Goal: Transaction & Acquisition: Purchase product/service

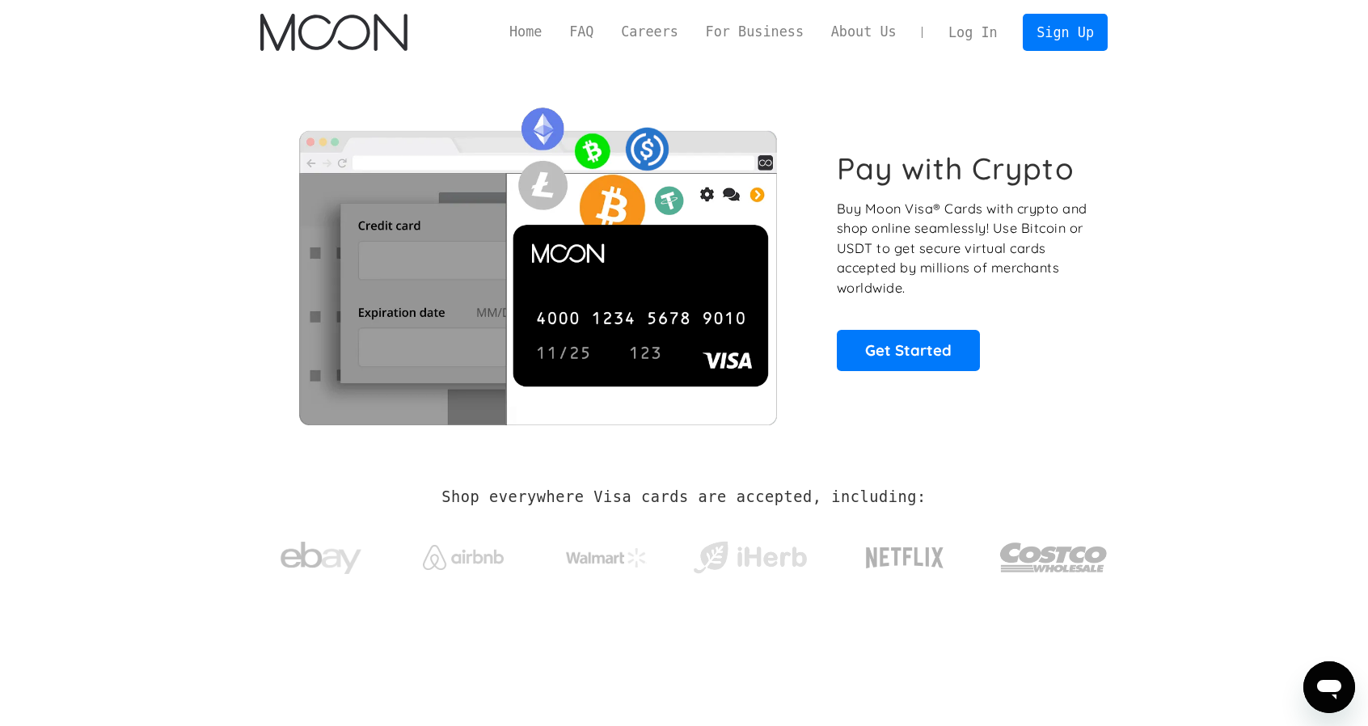
click at [993, 33] on link "Log In" at bounding box center [972, 33] width 76 height 36
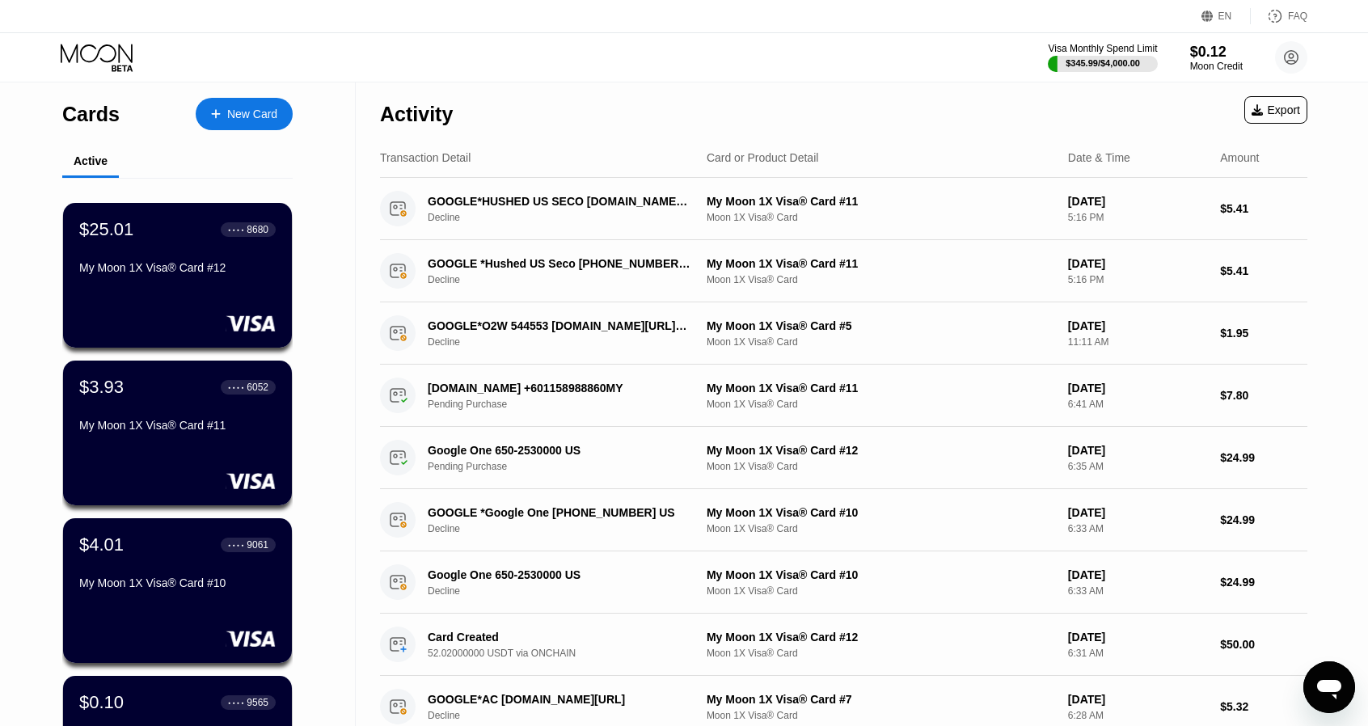
click at [20, 386] on div "Cards New Card Active $25.01 ● ● ● ● 8680 My Moon 1X Visa® Card #12 $3.93 ● ● ●…" at bounding box center [178, 574] width 356 height 984
click at [12, 373] on div "Cards New Card Active $25.01 ● ● ● ● 8680 My Moon 1X Visa® Card #12 $3.93 ● ● ●…" at bounding box center [178, 574] width 356 height 984
click at [236, 120] on div "New Card" at bounding box center [252, 115] width 50 height 14
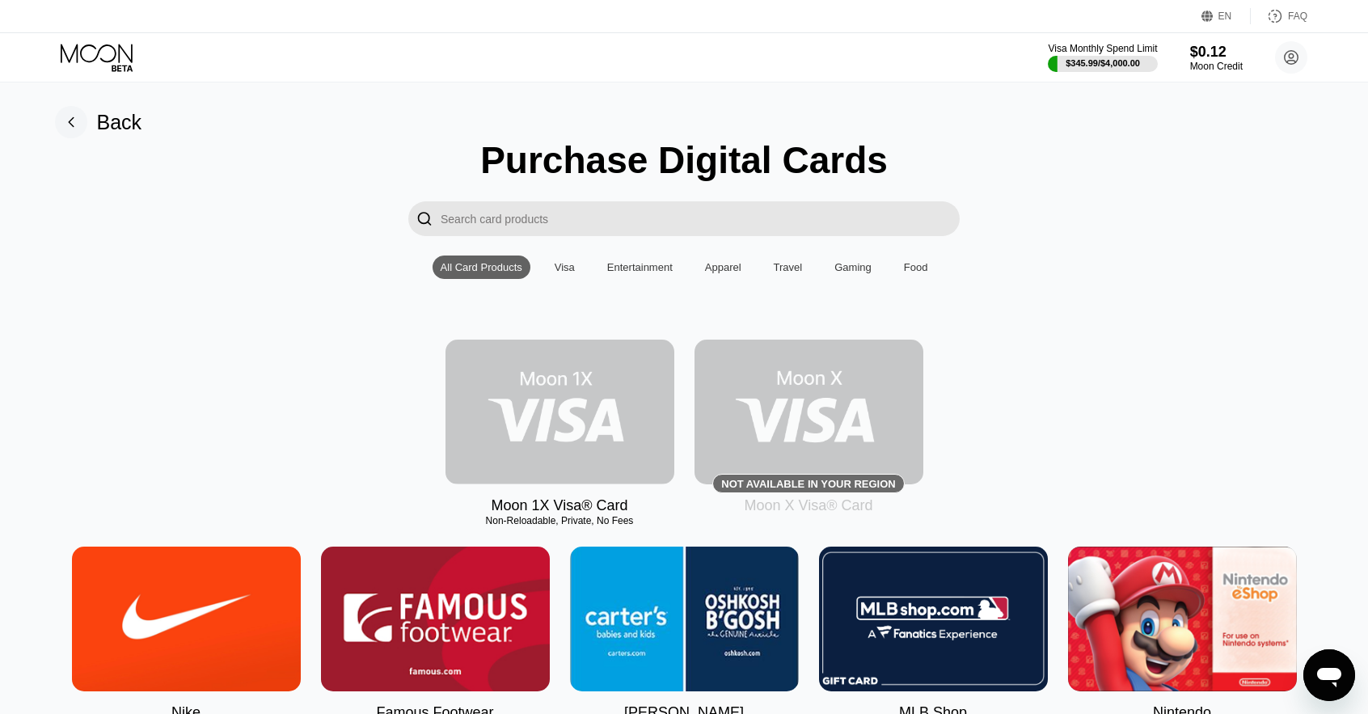
click at [624, 447] on img at bounding box center [559, 412] width 229 height 145
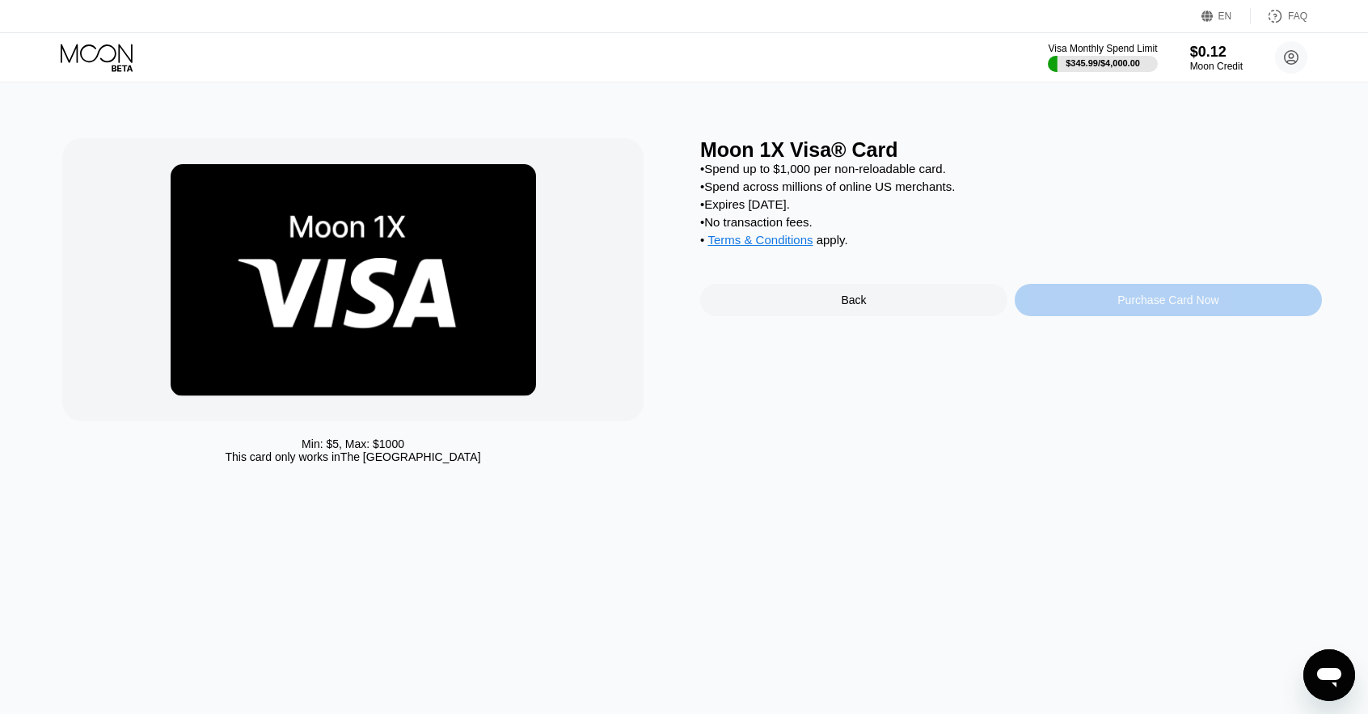
click at [1059, 304] on div "Purchase Card Now" at bounding box center [1167, 300] width 307 height 32
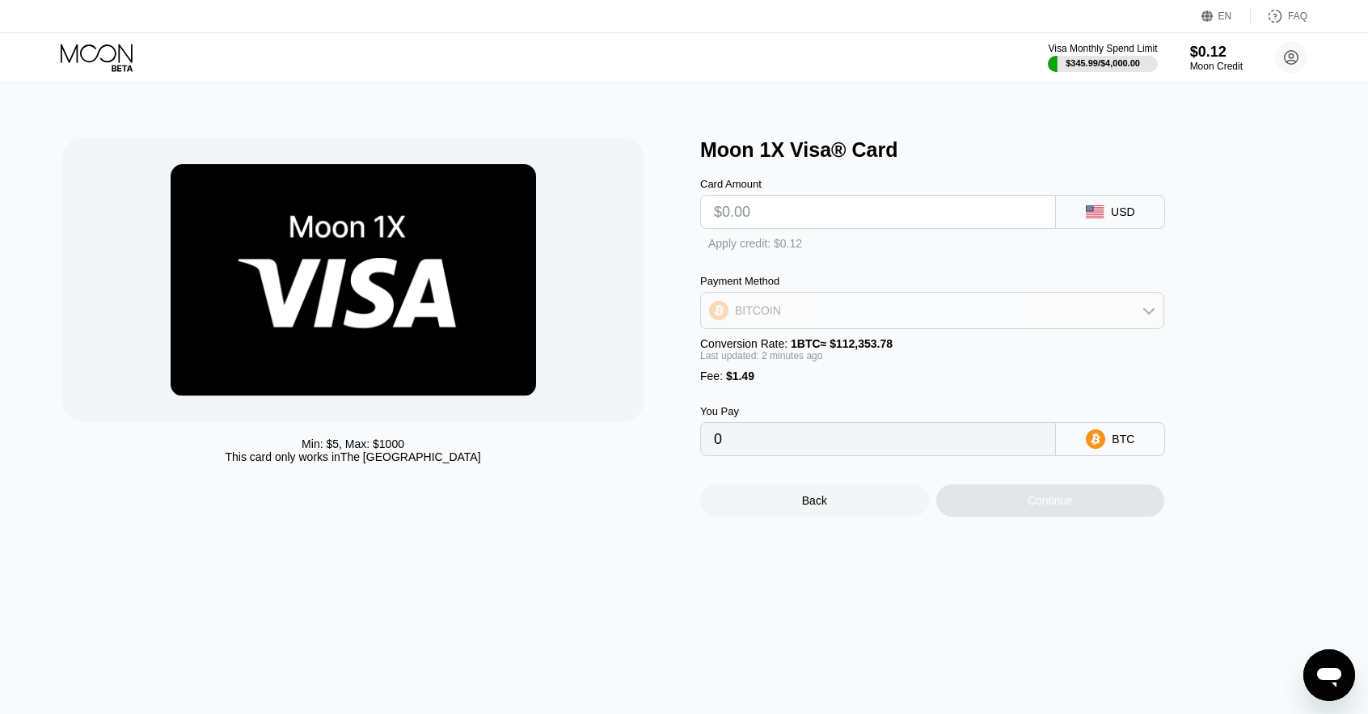
click at [884, 316] on div "BITCOIN" at bounding box center [932, 310] width 462 height 32
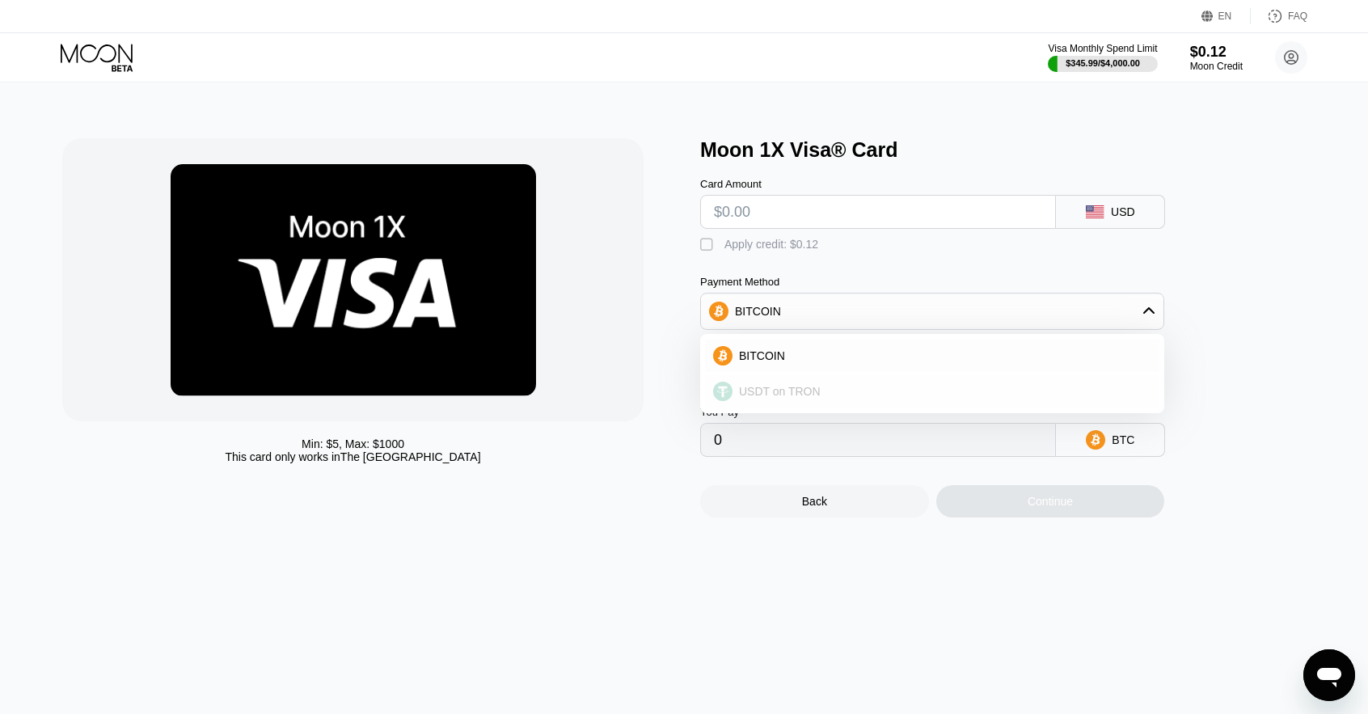
click at [871, 392] on div "USDT on TRON" at bounding box center [941, 391] width 419 height 13
type input "0.00"
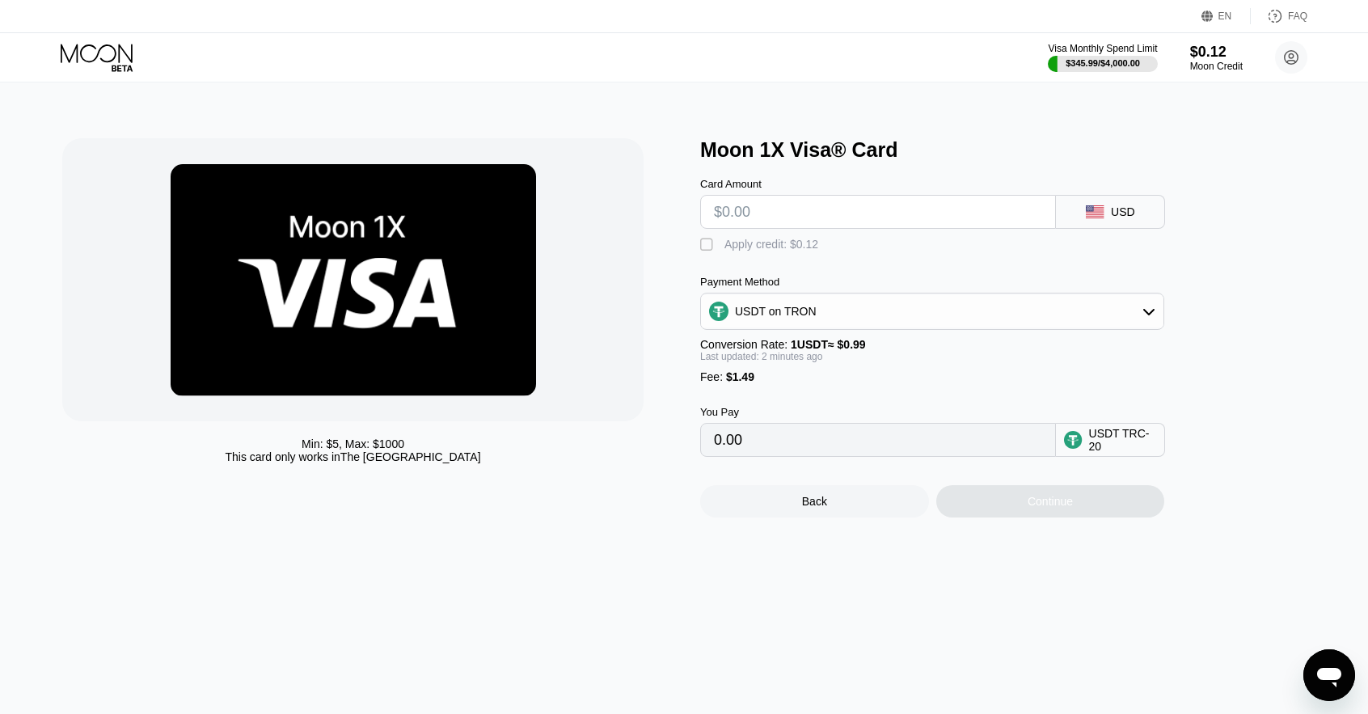
click at [871, 205] on input "text" at bounding box center [878, 212] width 328 height 32
type input "$20"
type input "21.71"
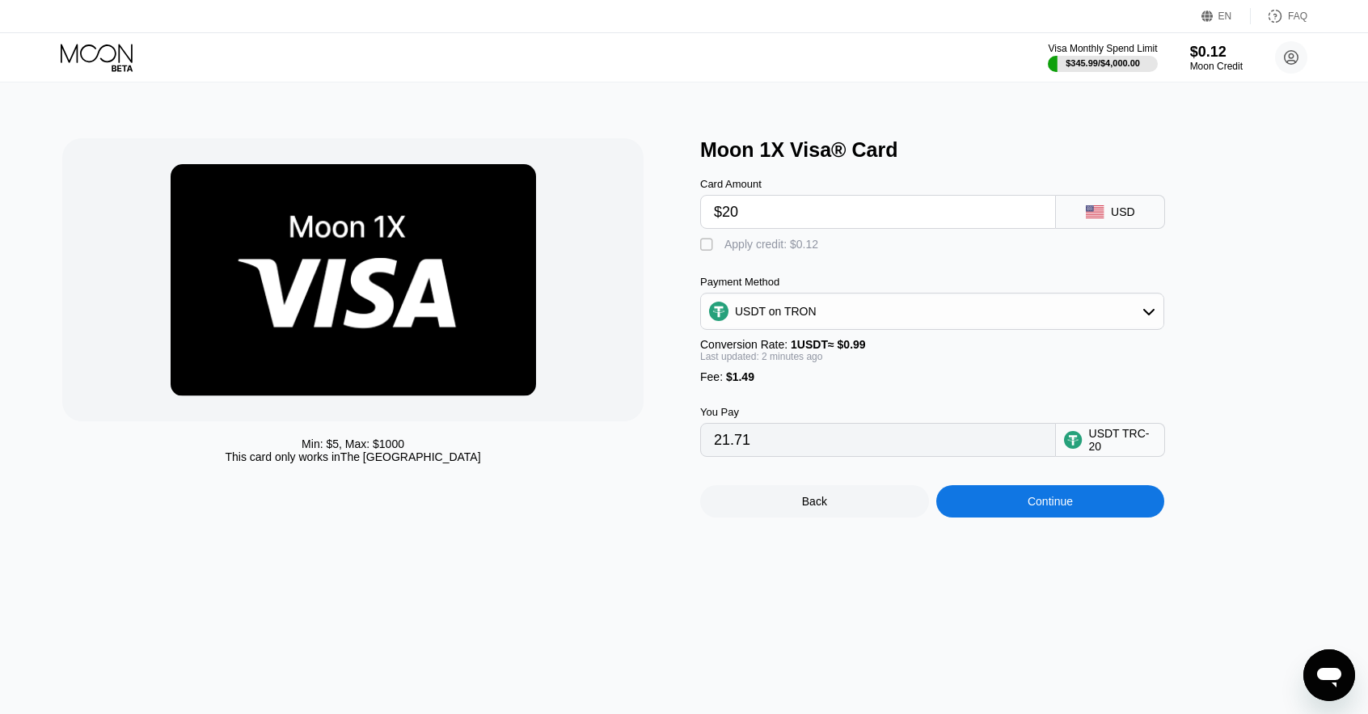
type input "$20"
click at [1028, 508] on div "Continue" at bounding box center [1049, 501] width 45 height 13
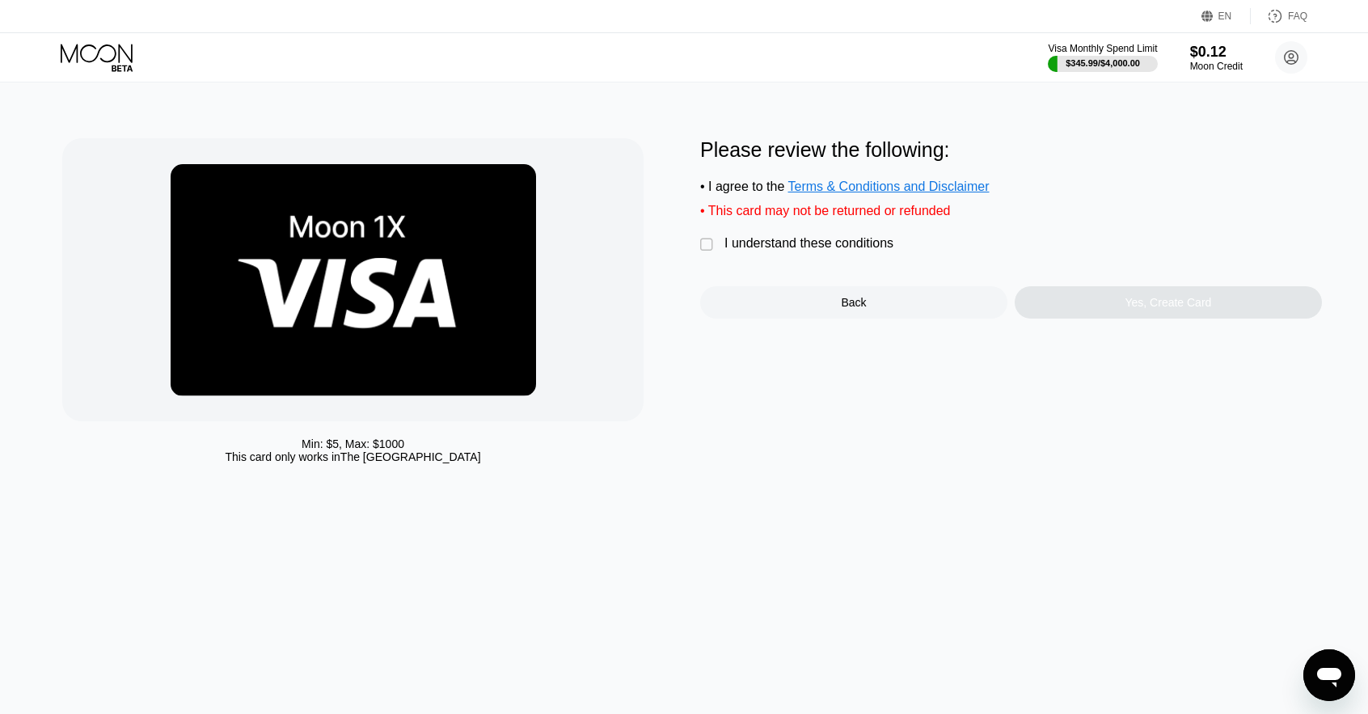
drag, startPoint x: 831, startPoint y: 253, endPoint x: 1123, endPoint y: 323, distance: 300.2
click at [831, 251] on div "I understand these conditions" at bounding box center [808, 243] width 169 height 15
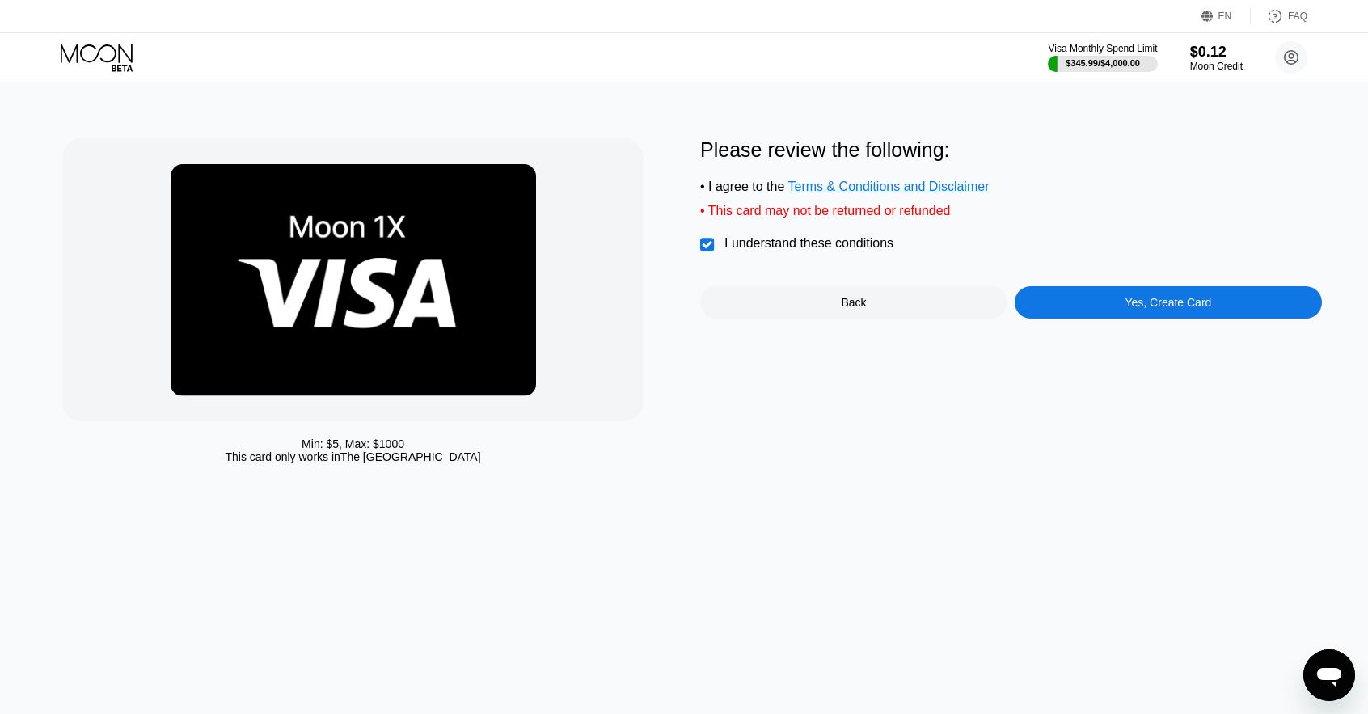
click at [1151, 330] on div "Please review the following: • I agree to the Terms & Conditions and Disclaimer…" at bounding box center [1011, 304] width 622 height 333
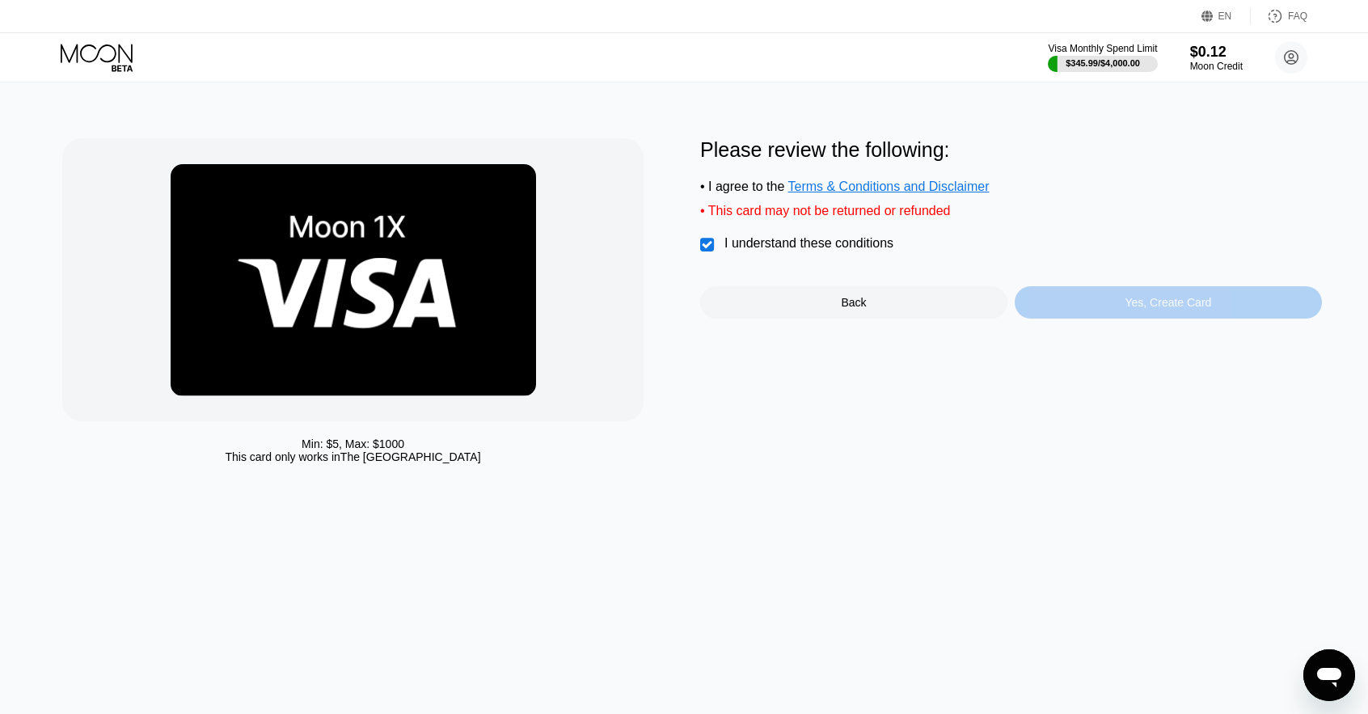
click at [1158, 309] on div "Yes, Create Card" at bounding box center [1167, 302] width 86 height 13
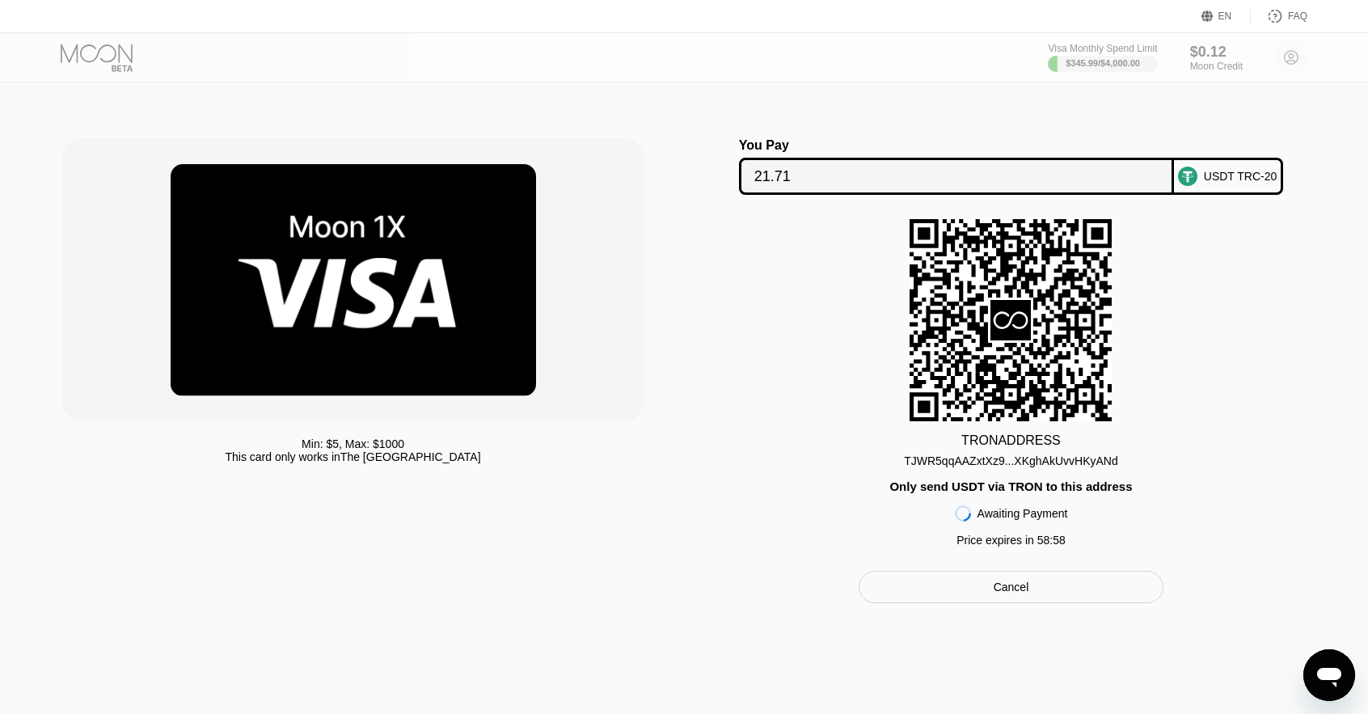
click at [989, 467] on div "TJWR5qqAAZxtXz9...XKghAkUvvHKyANd" at bounding box center [1011, 460] width 214 height 13
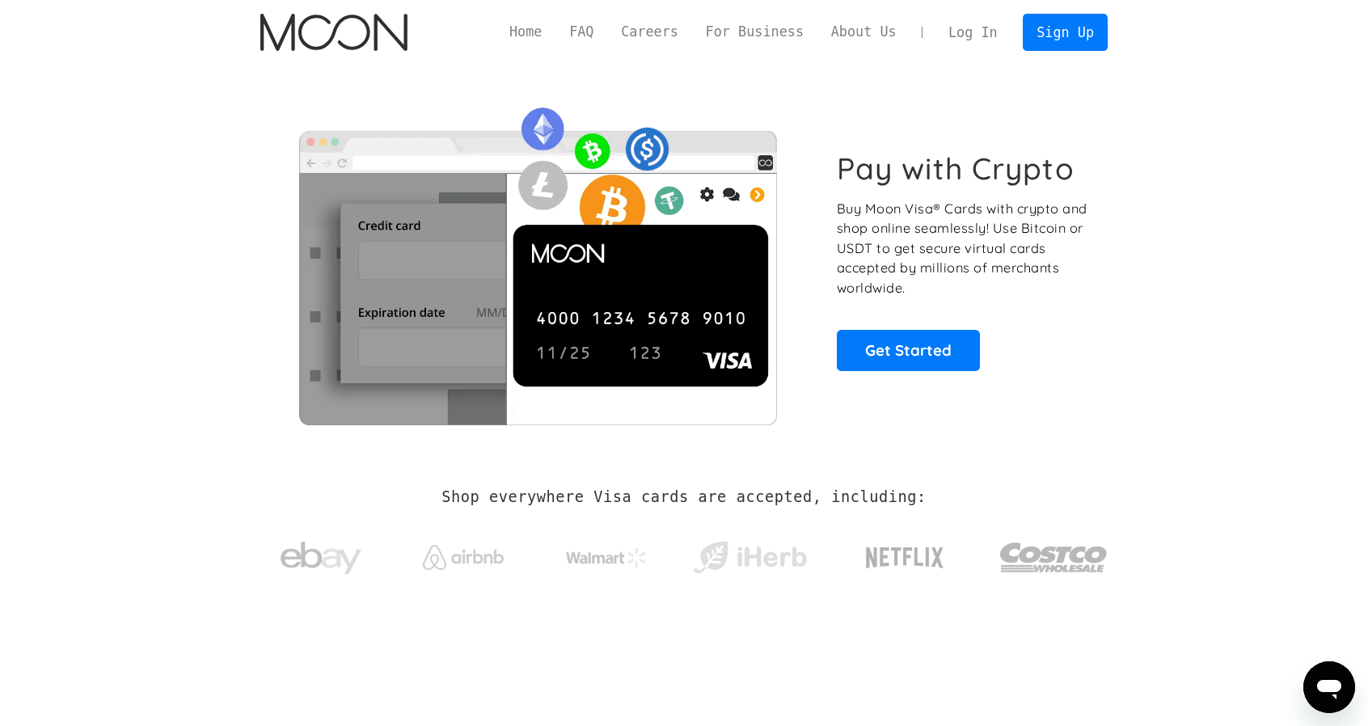
click at [978, 27] on link "Log In" at bounding box center [972, 33] width 76 height 36
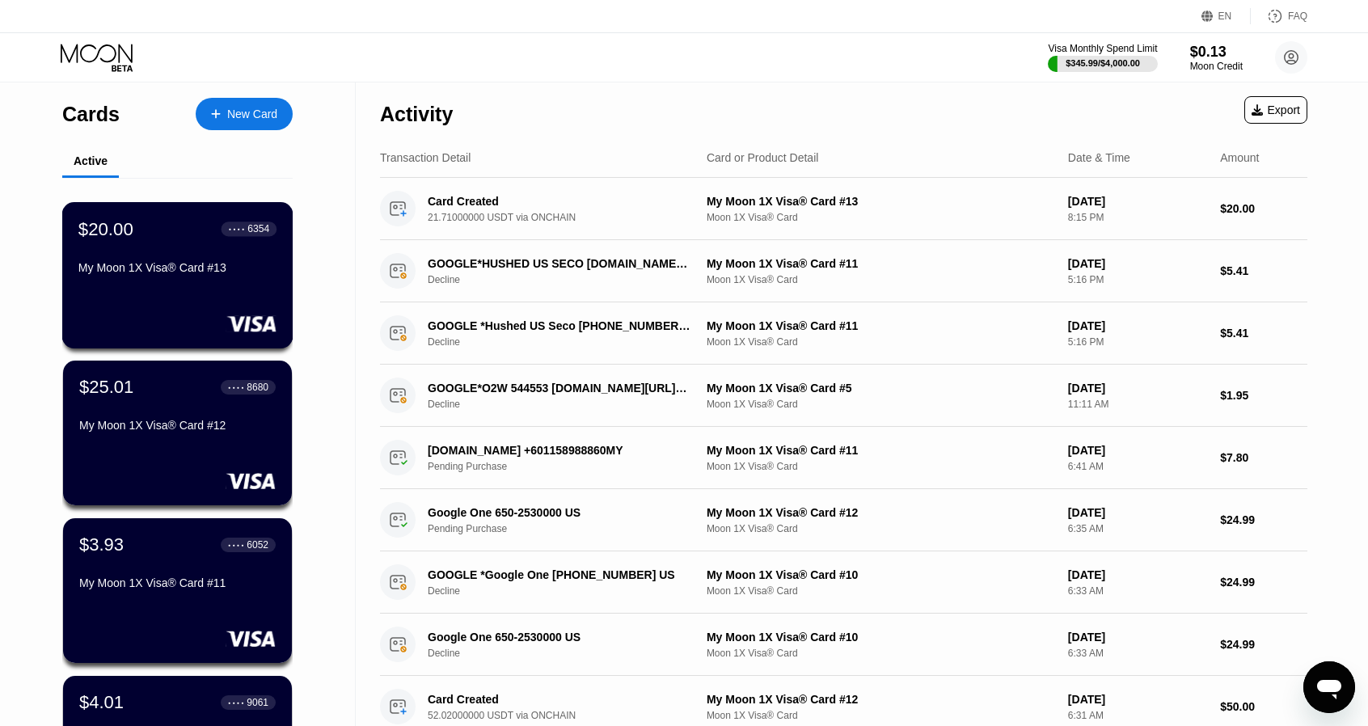
click at [154, 256] on div "$20.00 ● ● ● ● 6354 My Moon 1X Visa® Card #13" at bounding box center [177, 249] width 198 height 62
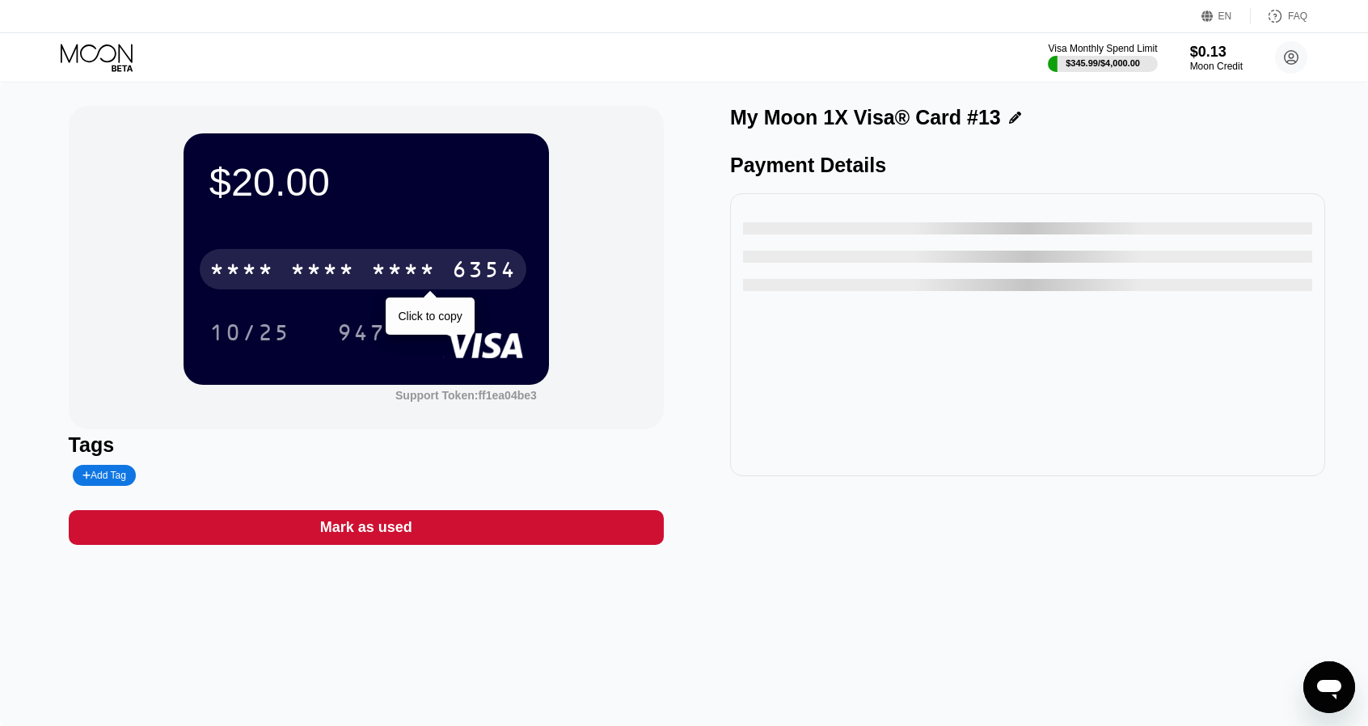
click at [404, 271] on div "* * * *" at bounding box center [403, 272] width 65 height 26
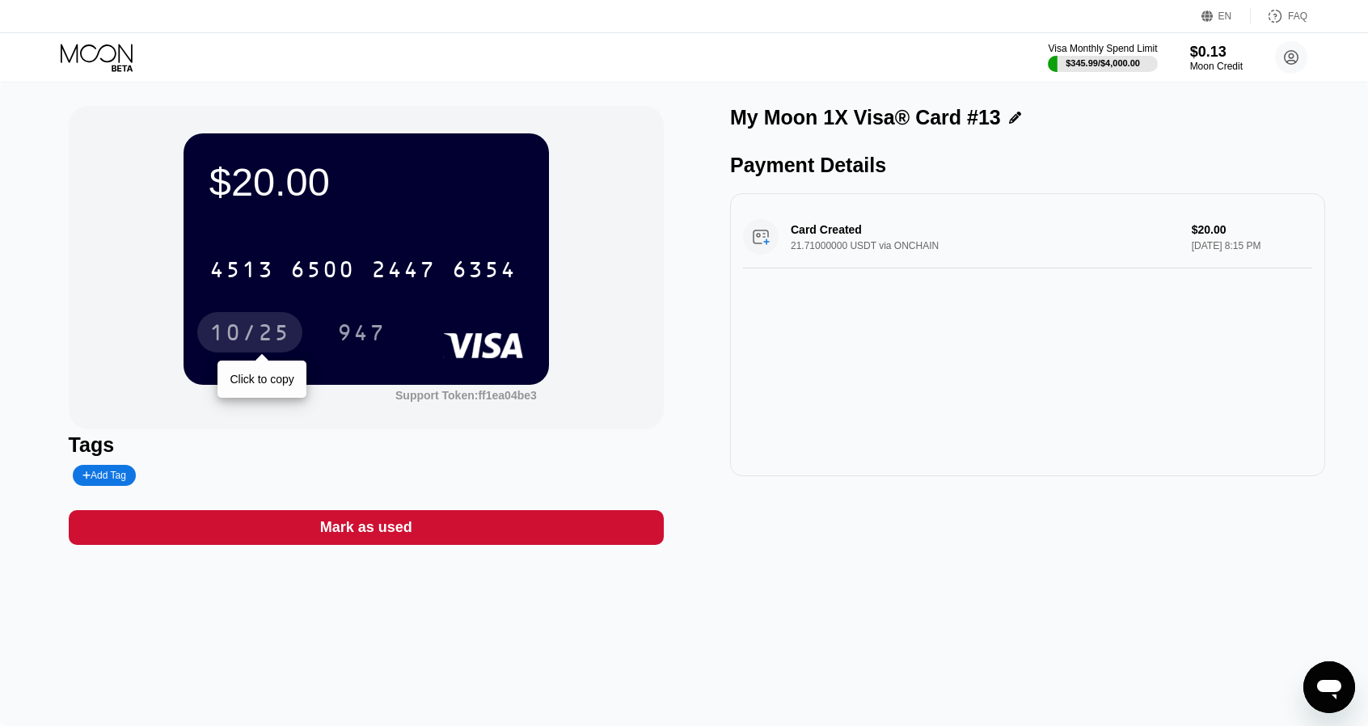
click at [247, 332] on div "10/25" at bounding box center [249, 335] width 81 height 26
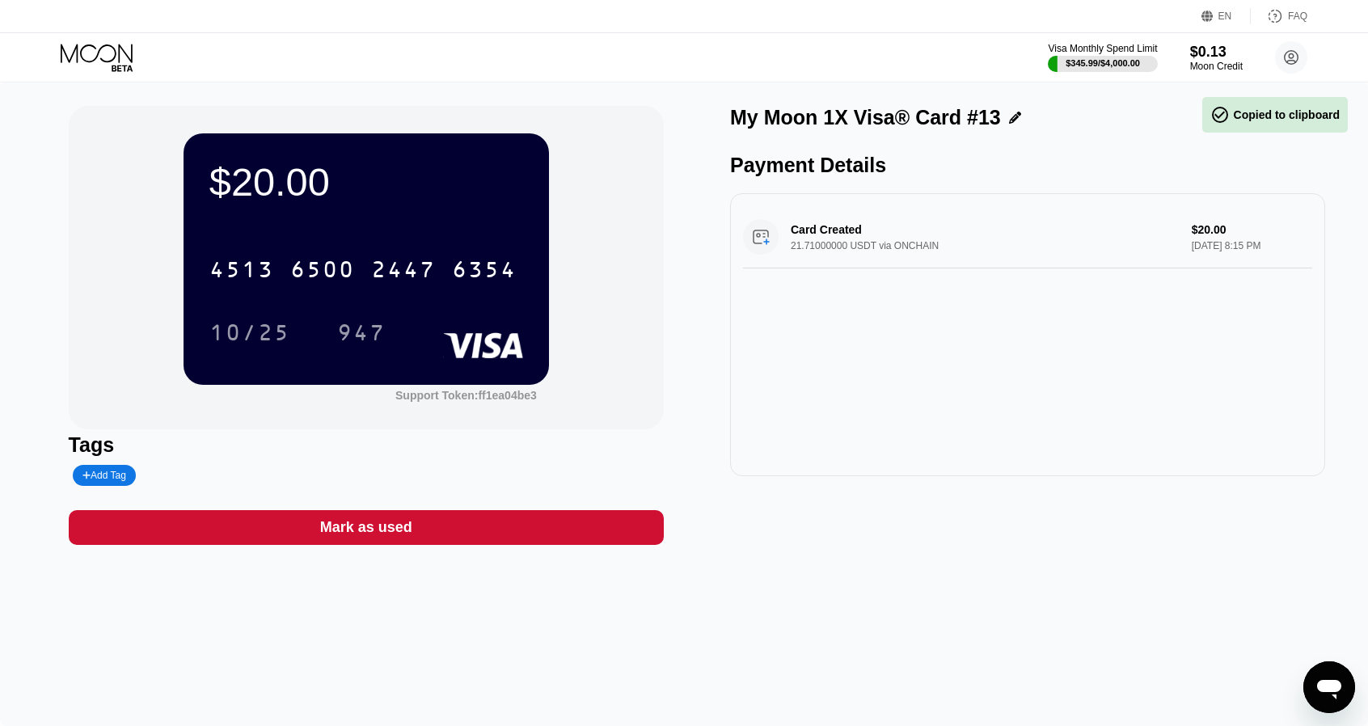
click at [373, 355] on div "$20.00 4513 6500 2447 6354 10/25 947" at bounding box center [365, 258] width 365 height 251
click at [365, 344] on div "947" at bounding box center [361, 335] width 49 height 26
